Goal: Task Accomplishment & Management: Manage account settings

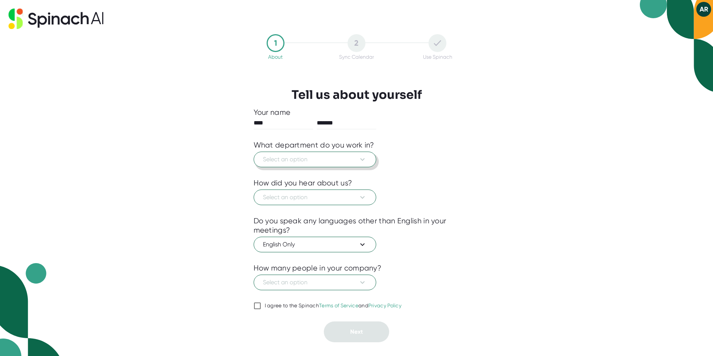
click at [295, 160] on span "Select an option" at bounding box center [315, 159] width 104 height 9
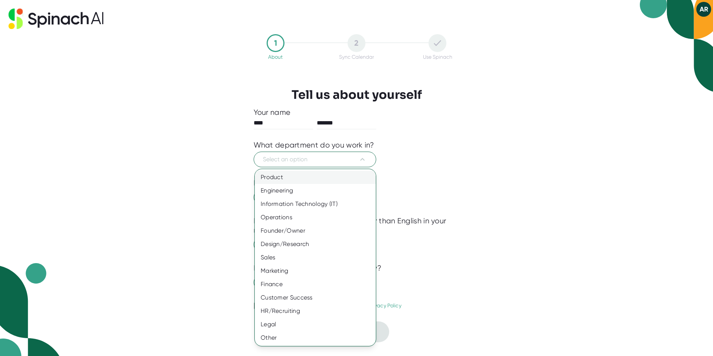
click at [289, 177] on div "Product" at bounding box center [315, 176] width 121 height 13
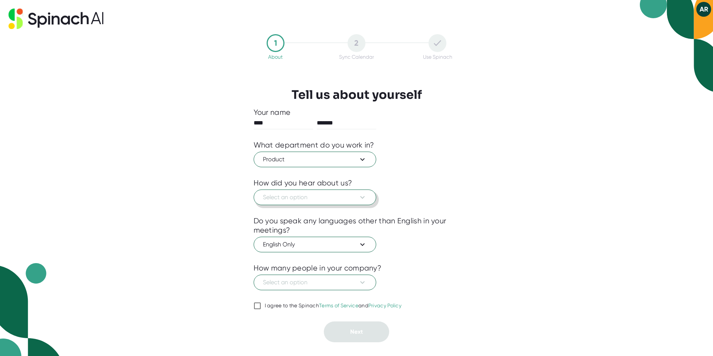
click at [289, 199] on span "Select an option" at bounding box center [315, 197] width 104 height 9
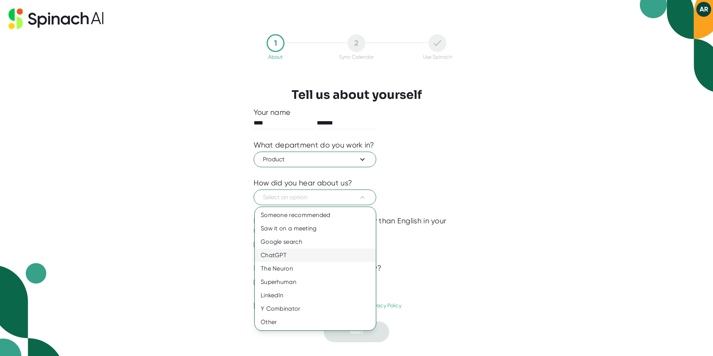
click at [290, 255] on div "ChatGPT" at bounding box center [315, 254] width 121 height 13
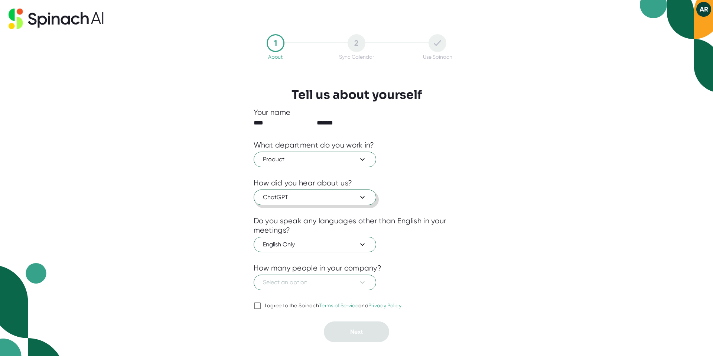
click at [296, 200] on span "ChatGPT" at bounding box center [315, 197] width 104 height 9
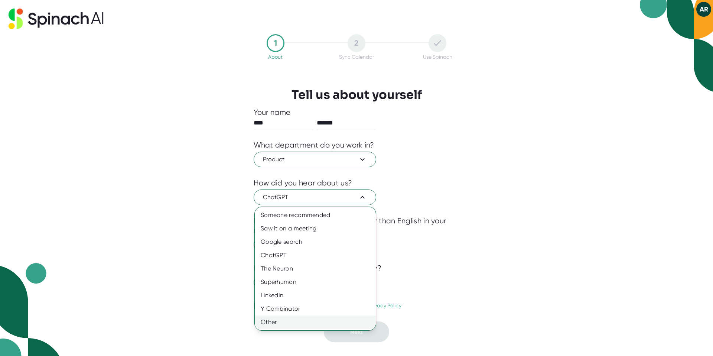
click at [272, 318] on div "Other" at bounding box center [315, 321] width 121 height 13
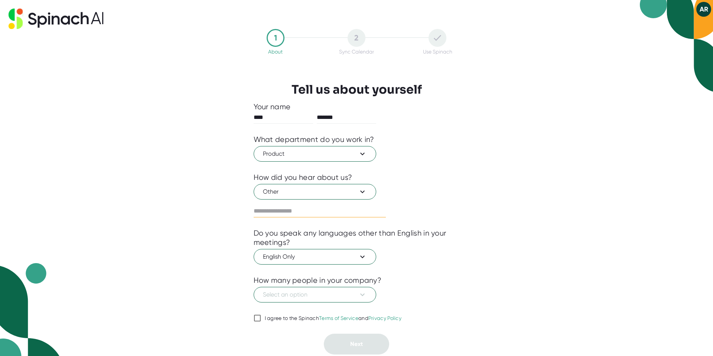
click at [304, 213] on input "text" at bounding box center [319, 211] width 132 height 12
click at [362, 190] on icon at bounding box center [362, 191] width 9 height 9
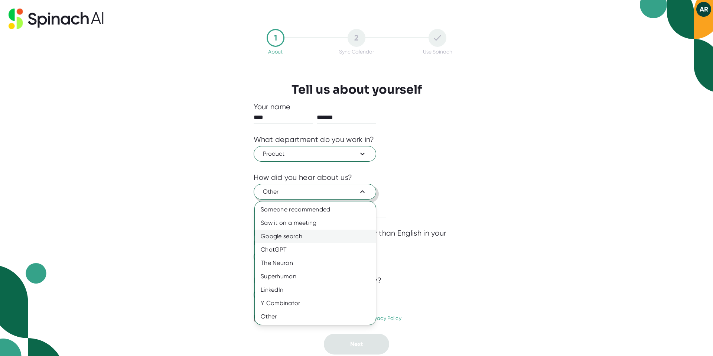
click at [295, 239] on div "Google search" at bounding box center [315, 235] width 121 height 13
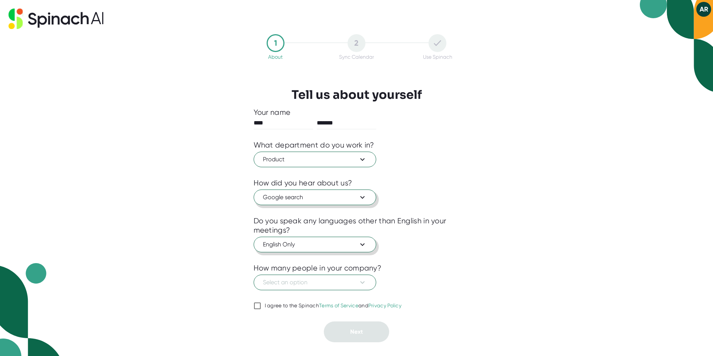
click at [302, 241] on span "English Only" at bounding box center [315, 244] width 104 height 9
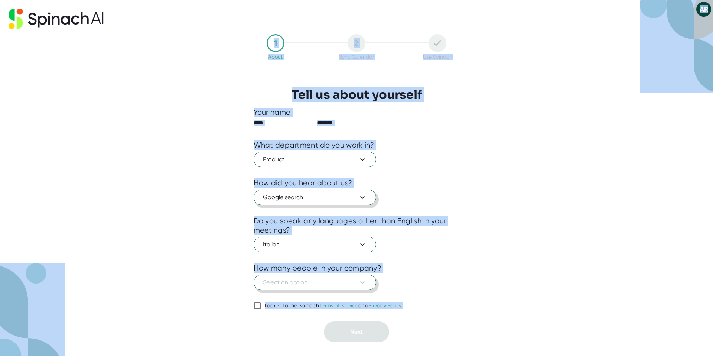
click at [302, 279] on span "Select an option" at bounding box center [315, 282] width 104 height 9
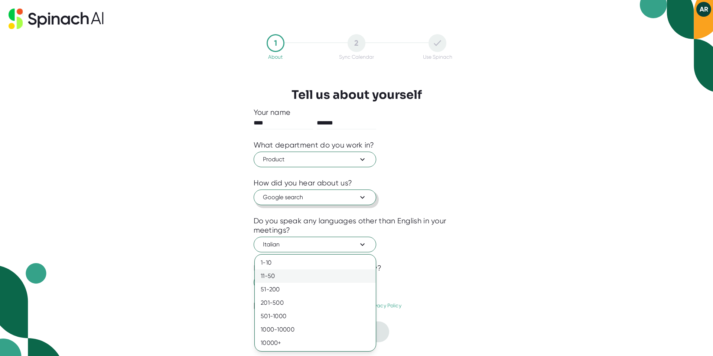
click at [288, 277] on div "11-50" at bounding box center [315, 275] width 121 height 13
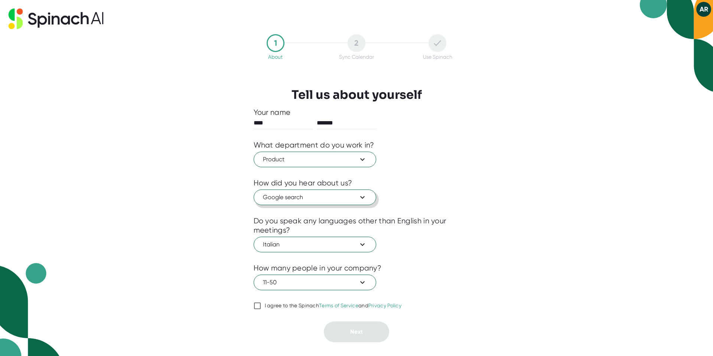
click at [257, 308] on input "I agree to the Spinach Terms of Service and Privacy Policy" at bounding box center [256, 305] width 7 height 9
checkbox input "true"
click at [373, 329] on button "Next" at bounding box center [356, 331] width 65 height 21
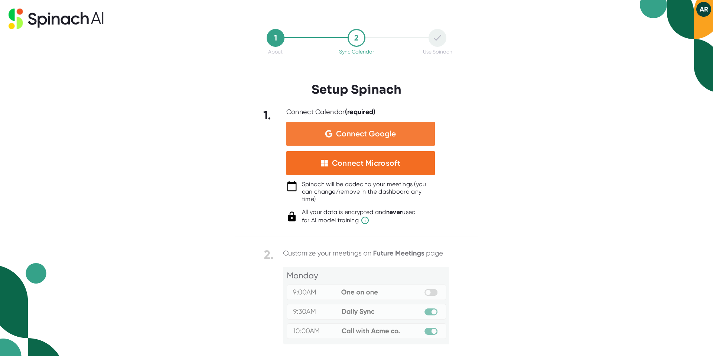
click at [371, 127] on div "Connect Google" at bounding box center [360, 134] width 148 height 24
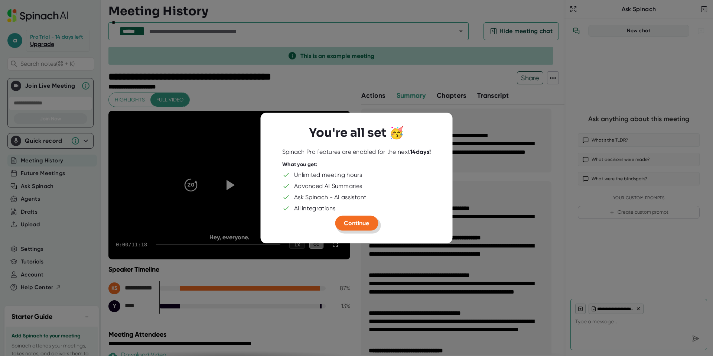
click at [350, 222] on span "Continue" at bounding box center [356, 222] width 25 height 7
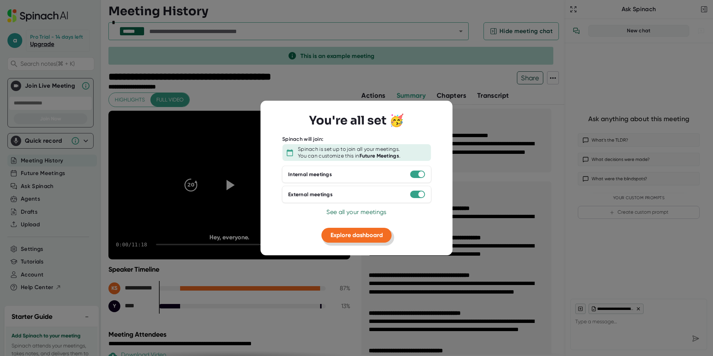
click at [363, 238] on span "Explore dashboard" at bounding box center [356, 234] width 52 height 7
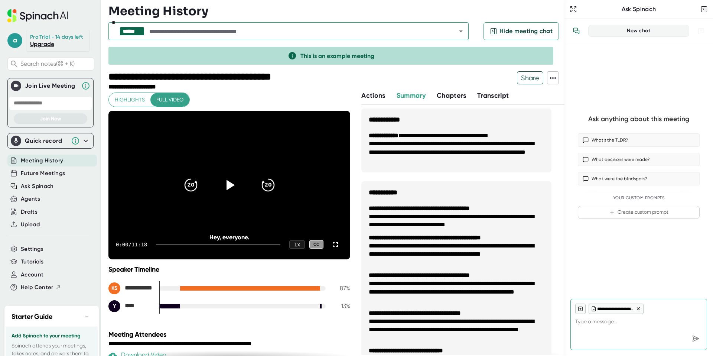
click at [51, 13] on icon at bounding box center [37, 15] width 60 height 13
type textarea "x"
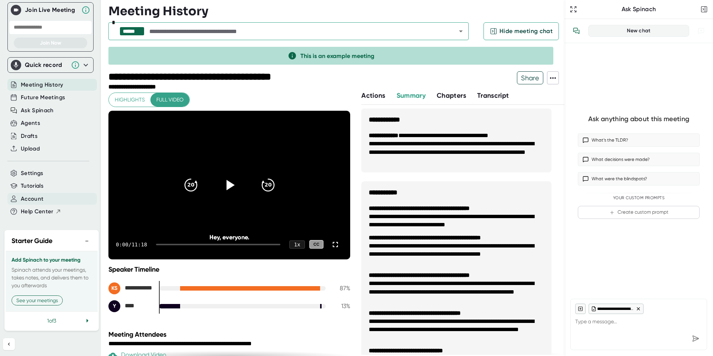
click at [33, 194] on span "Account" at bounding box center [32, 198] width 23 height 9
